Goal: Information Seeking & Learning: Learn about a topic

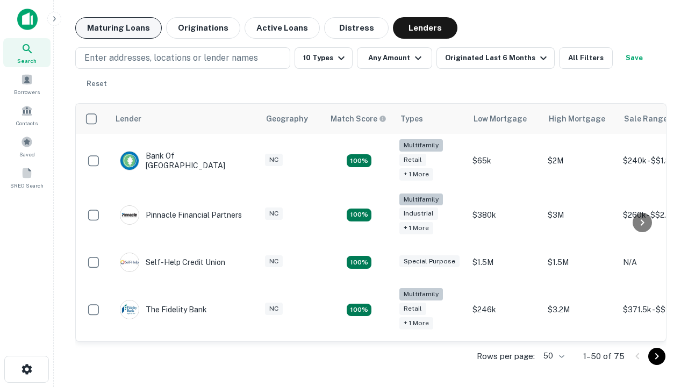
click at [118, 28] on button "Maturing Loans" at bounding box center [118, 27] width 87 height 21
